Goal: Information Seeking & Learning: Learn about a topic

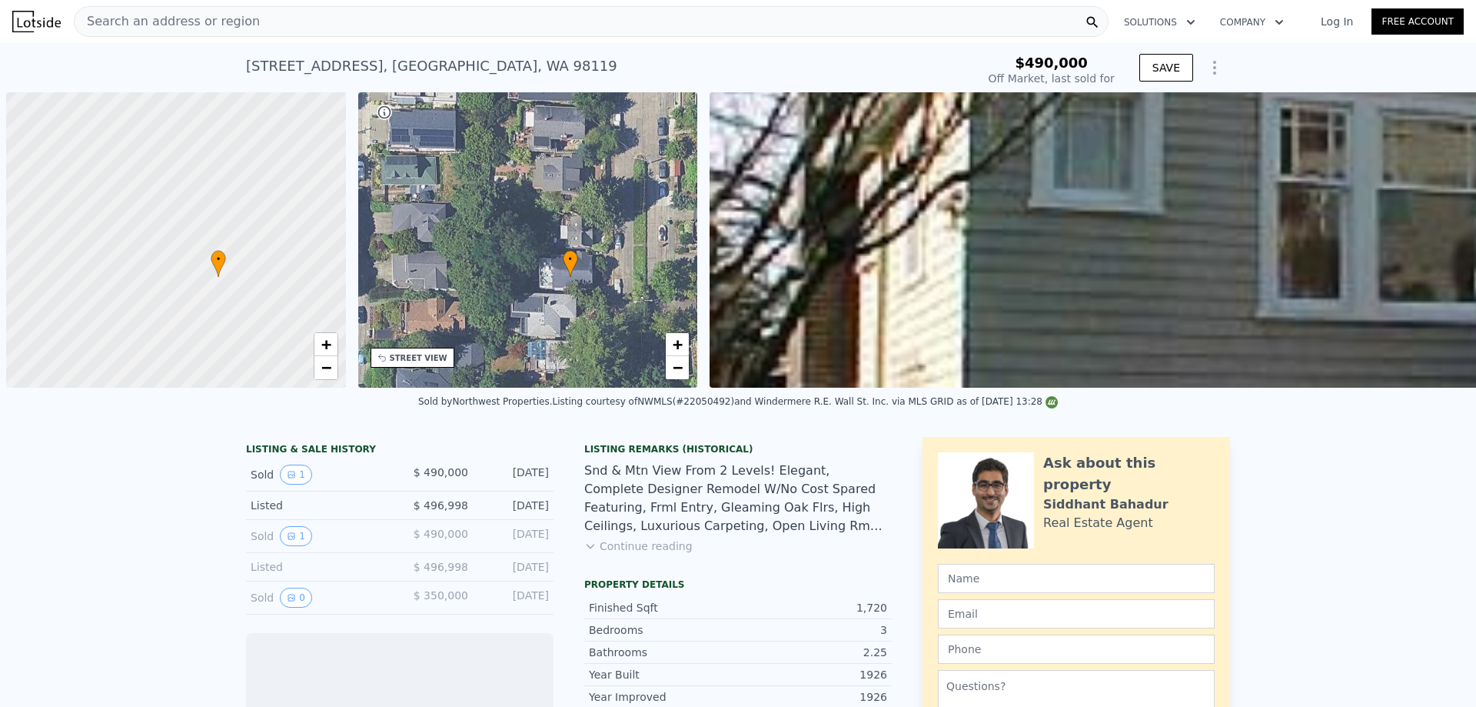
scroll to position [0, 8]
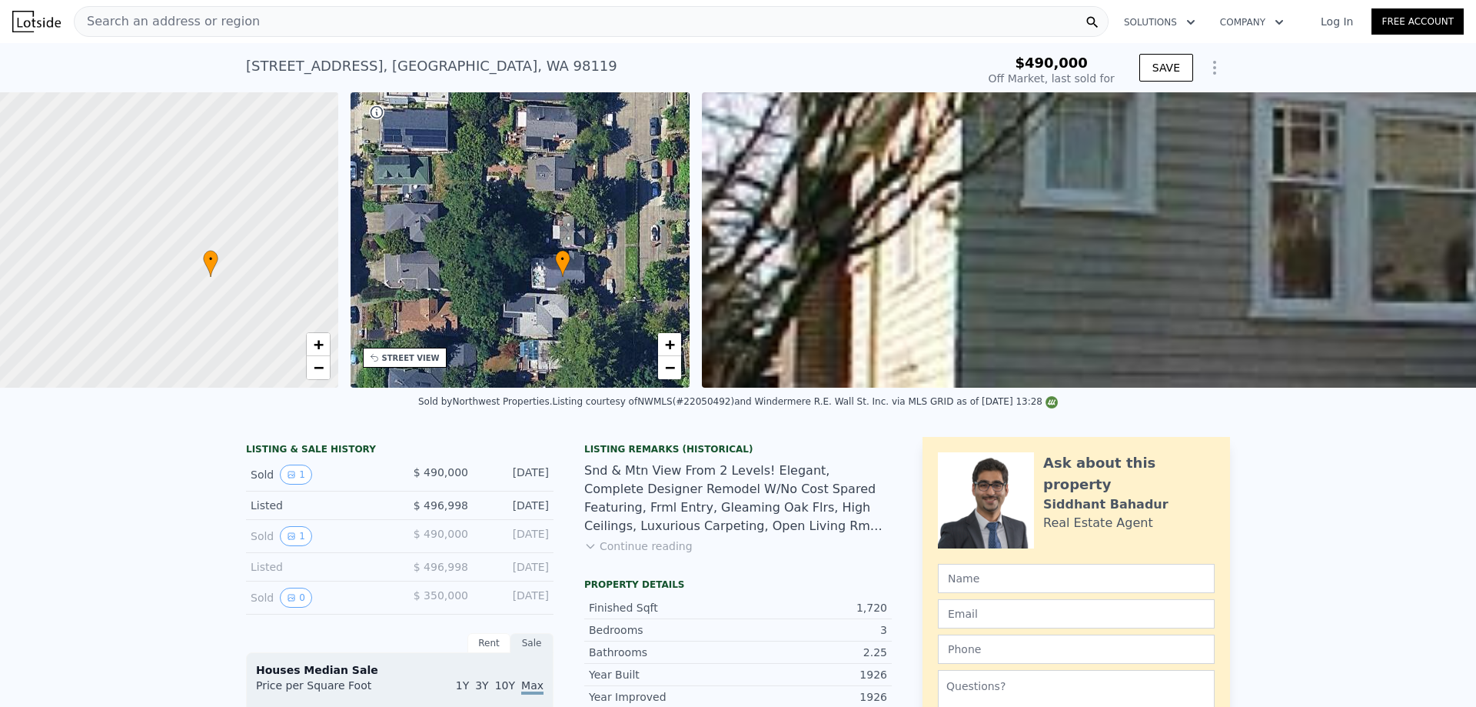
click at [440, 364] on div "STREET VIEW" at bounding box center [411, 358] width 58 height 12
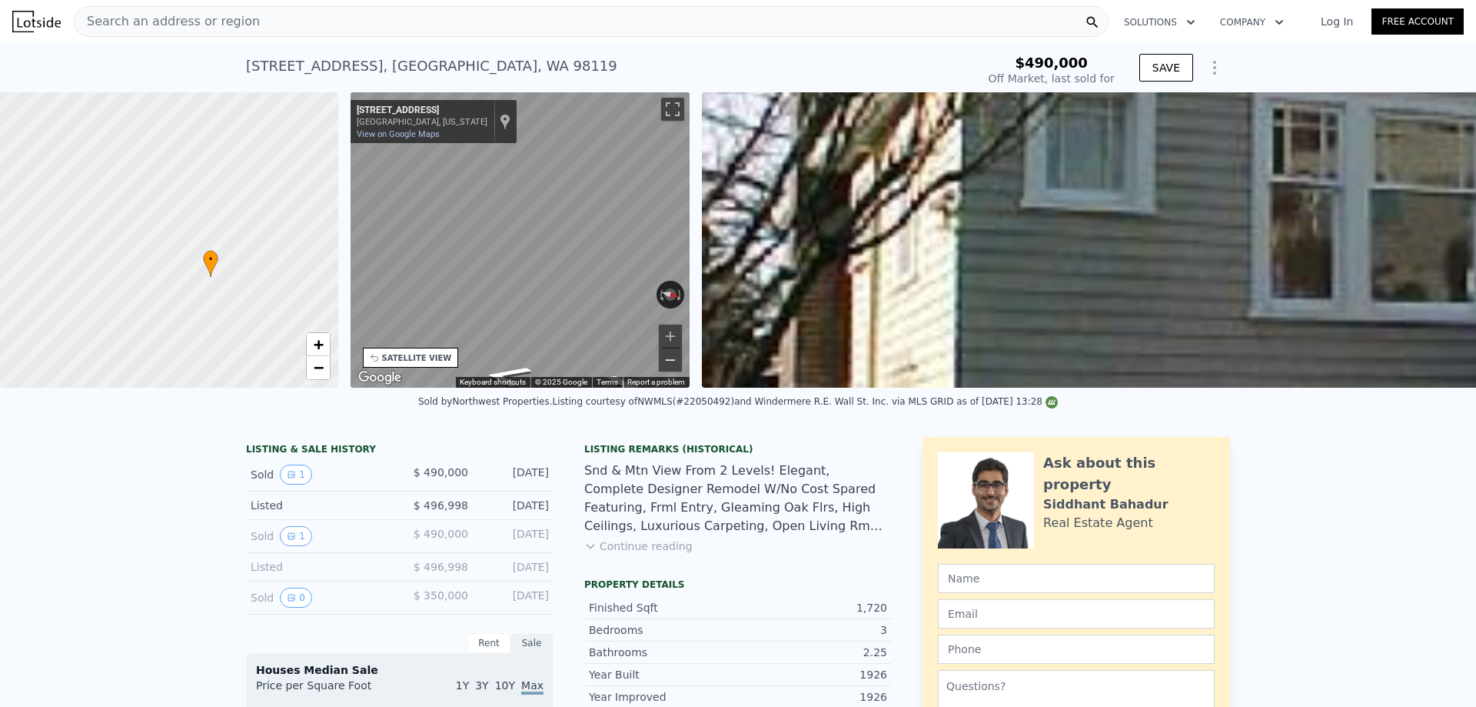
click at [682, 371] on button "Zoom out" at bounding box center [670, 359] width 23 height 23
click at [1001, 286] on div "• + − • + − STREET VIEW ← Move left → Move right ↑ Move up ↓ Move down + Zoom i…" at bounding box center [738, 239] width 1476 height 295
click at [697, 332] on div "← Move left → Move right ↑ Move up ↓ Move down + Zoom in - Zoom out [STREET_ADD…" at bounding box center [520, 239] width 352 height 295
click at [628, 341] on div "Map" at bounding box center [521, 239] width 340 height 295
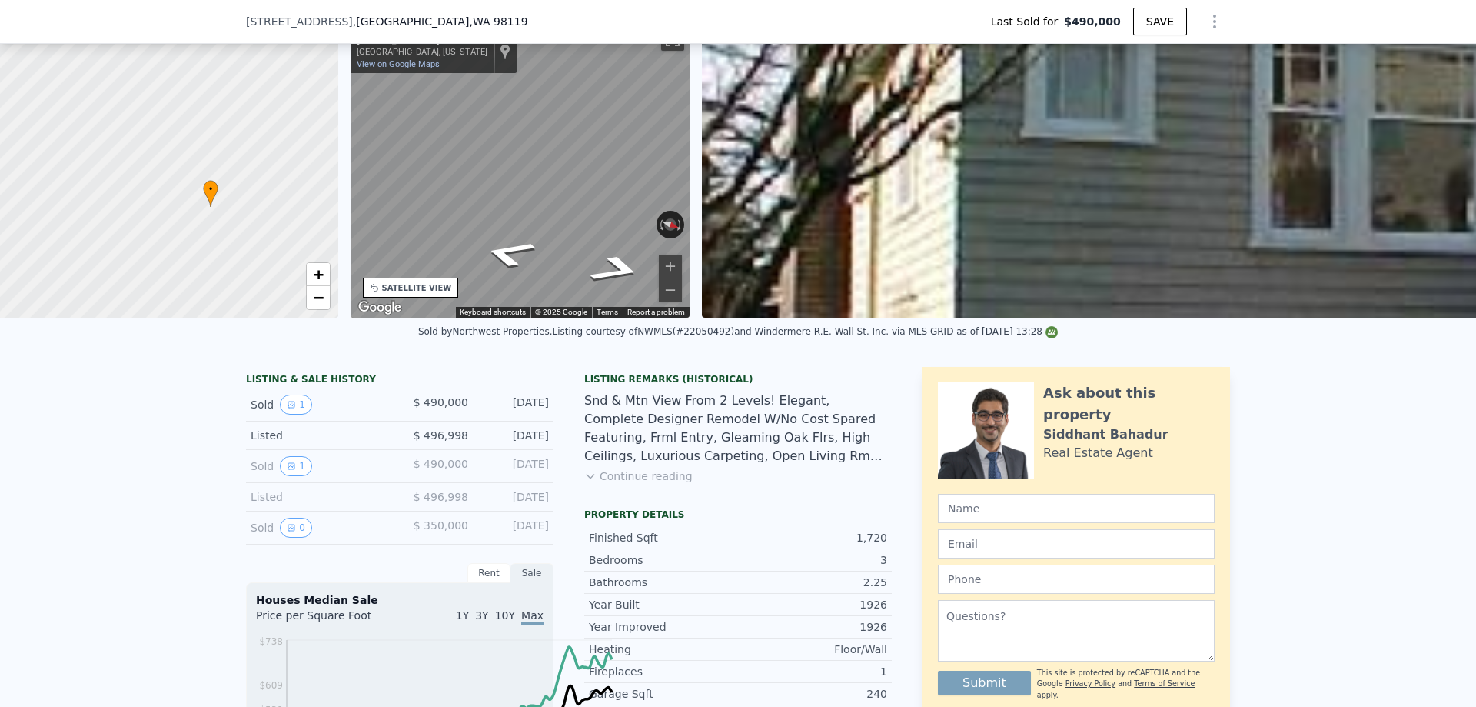
scroll to position [138, 0]
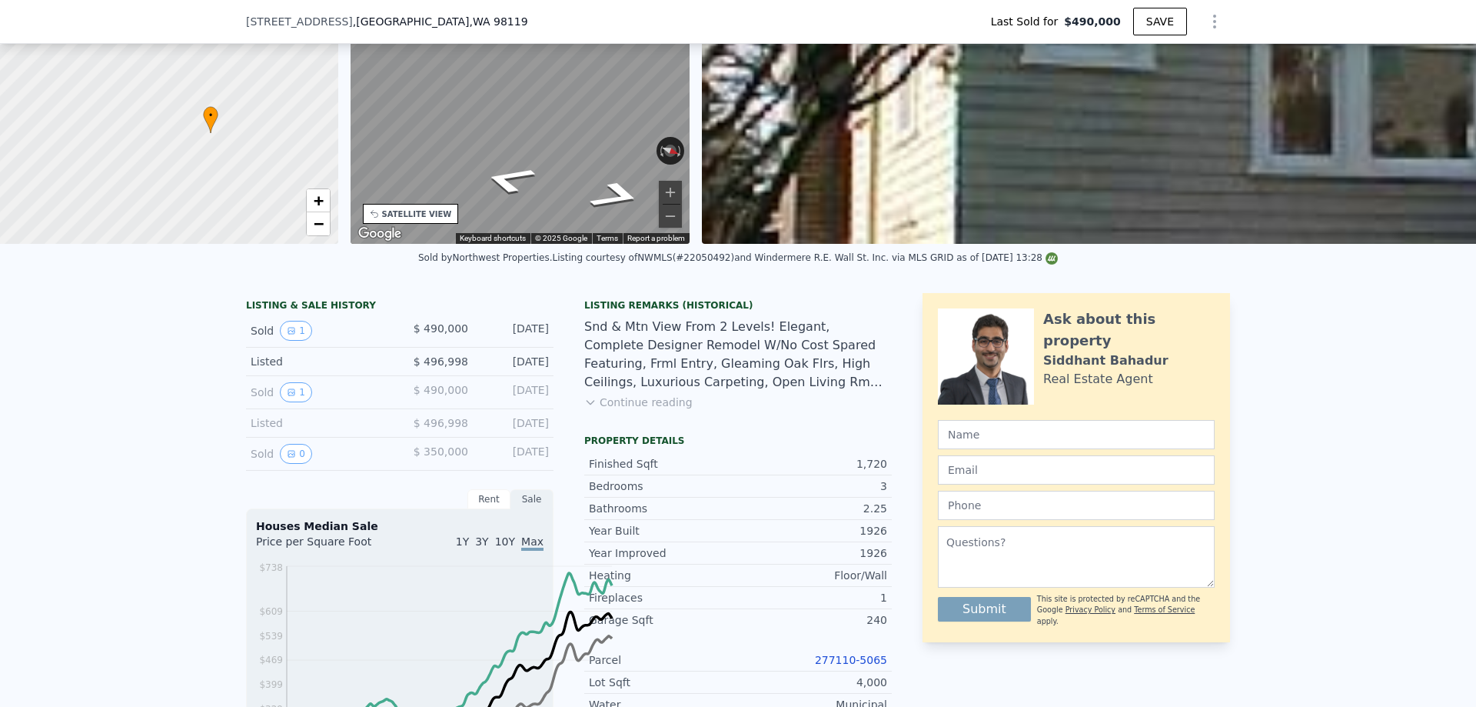
click at [636, 428] on div "Listing Remarks (Historical) Snd & Mtn View From 2 Levels! Elegant, Complete De…" at bounding box center [738, 363] width 308 height 129
click at [584, 410] on button "Continue reading" at bounding box center [638, 401] width 108 height 15
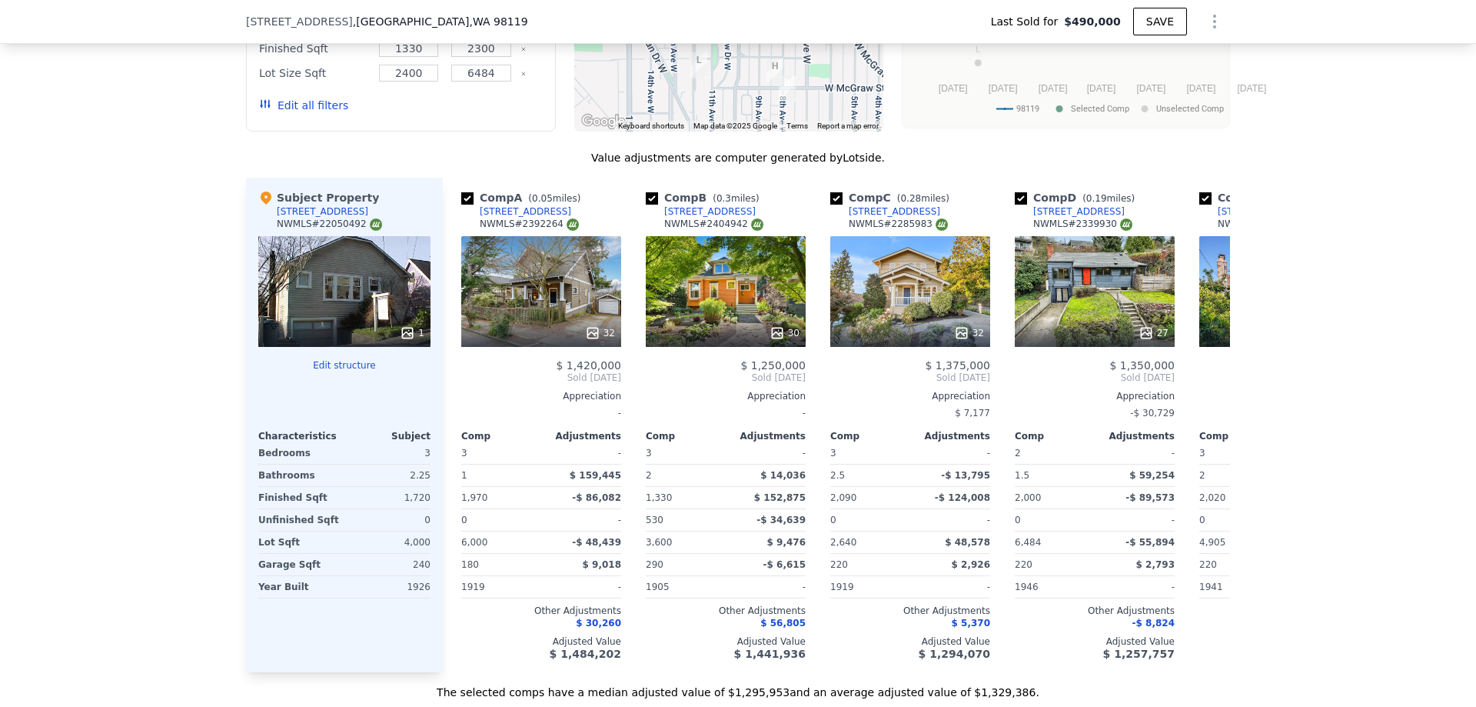
scroll to position [1685, 0]
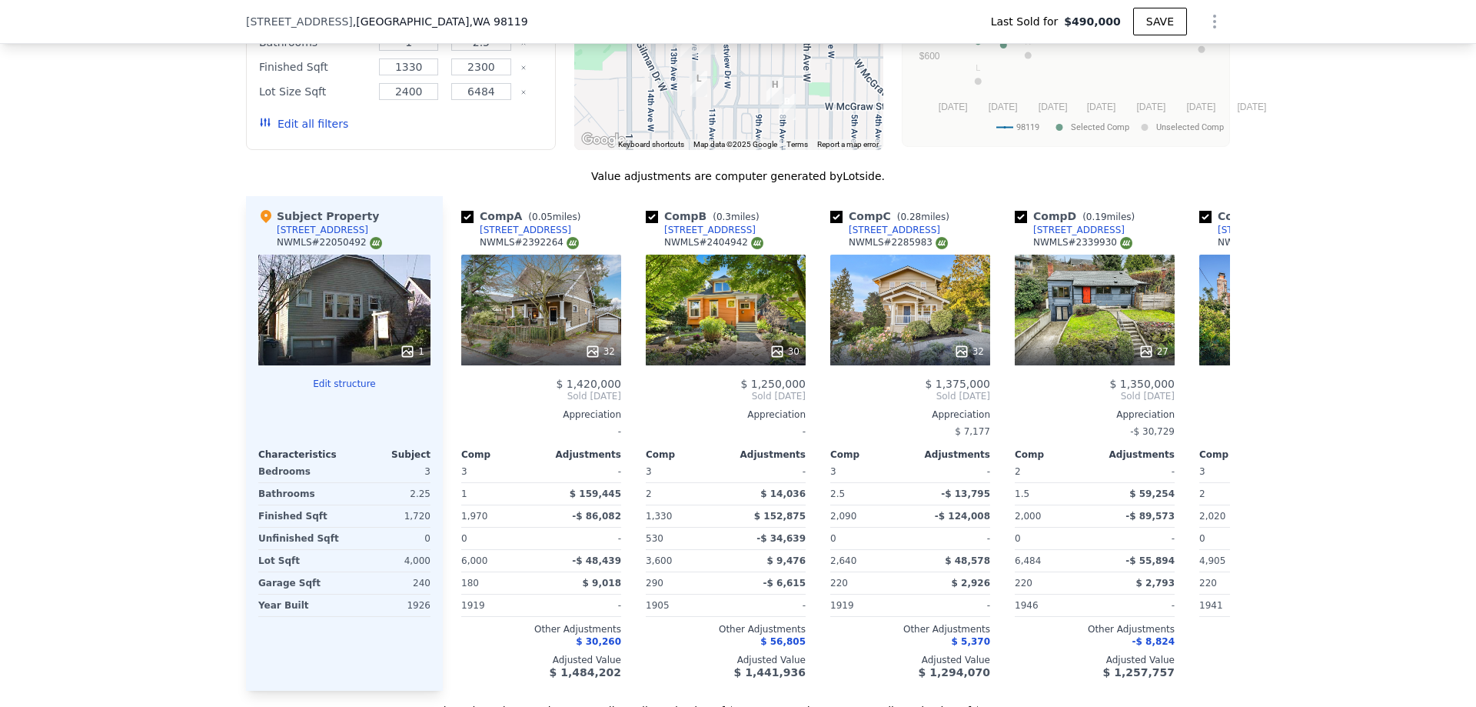
type input "$ 1,338,000"
type input "$ 702,741"
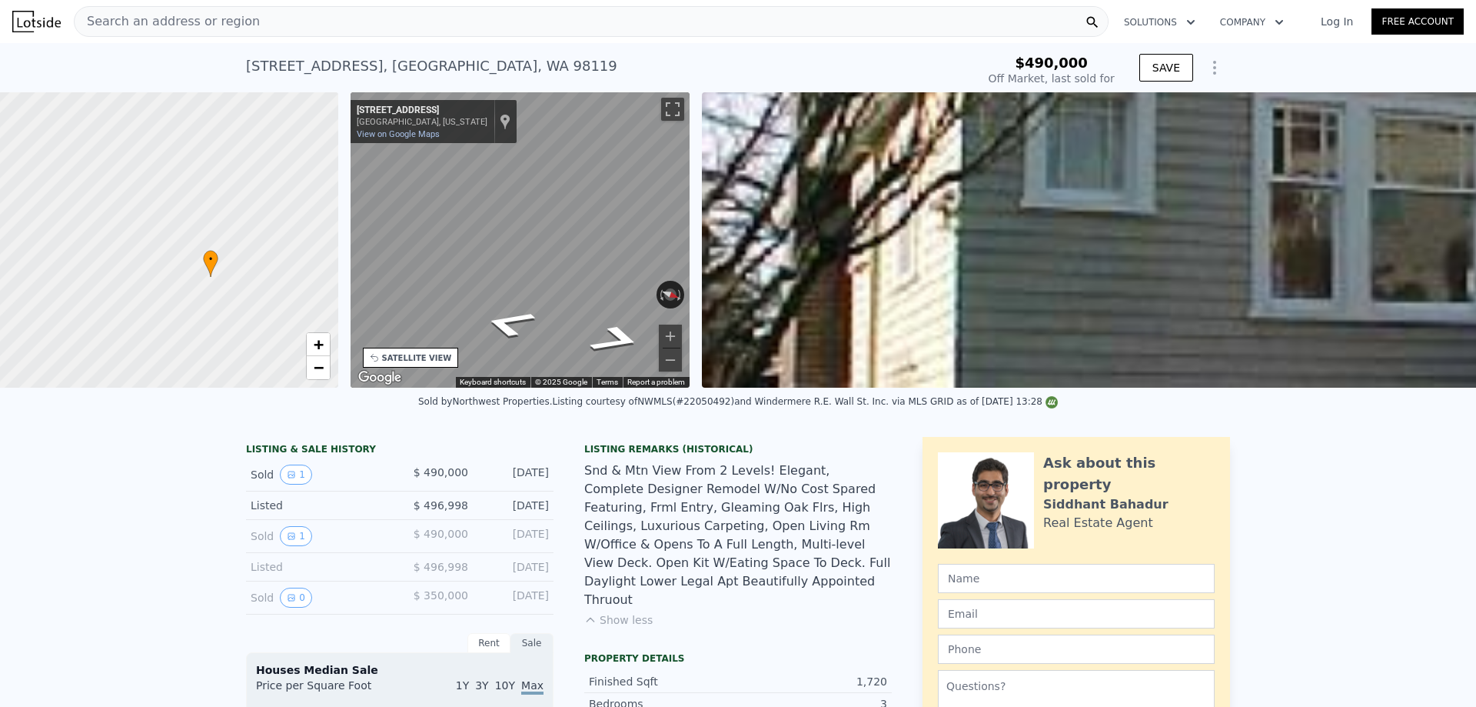
scroll to position [0, 0]
